Goal: Use online tool/utility

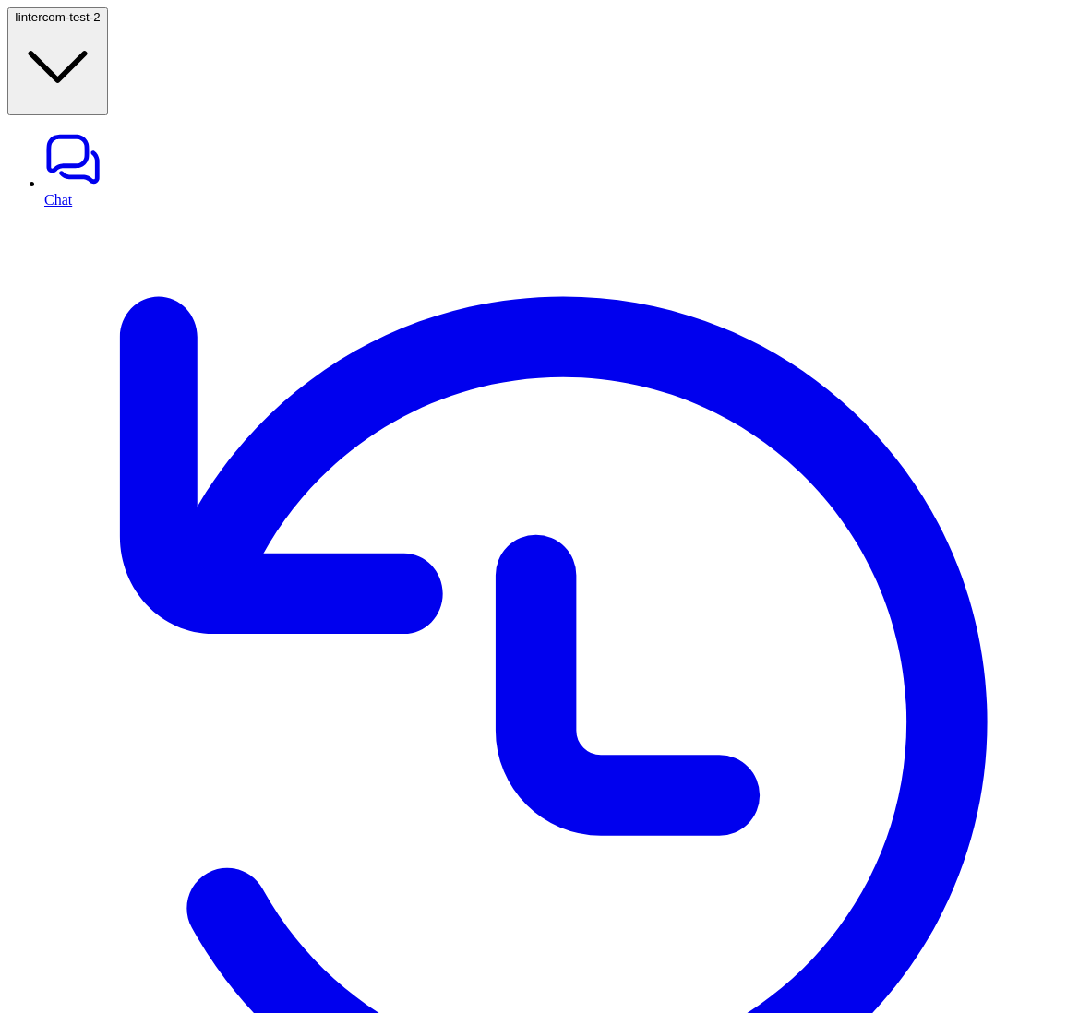
drag, startPoint x: 612, startPoint y: 435, endPoint x: 390, endPoint y: 438, distance: 222.5
drag, startPoint x: 378, startPoint y: 557, endPoint x: 520, endPoint y: 809, distance: 289.7
